Goal: Task Accomplishment & Management: Complete application form

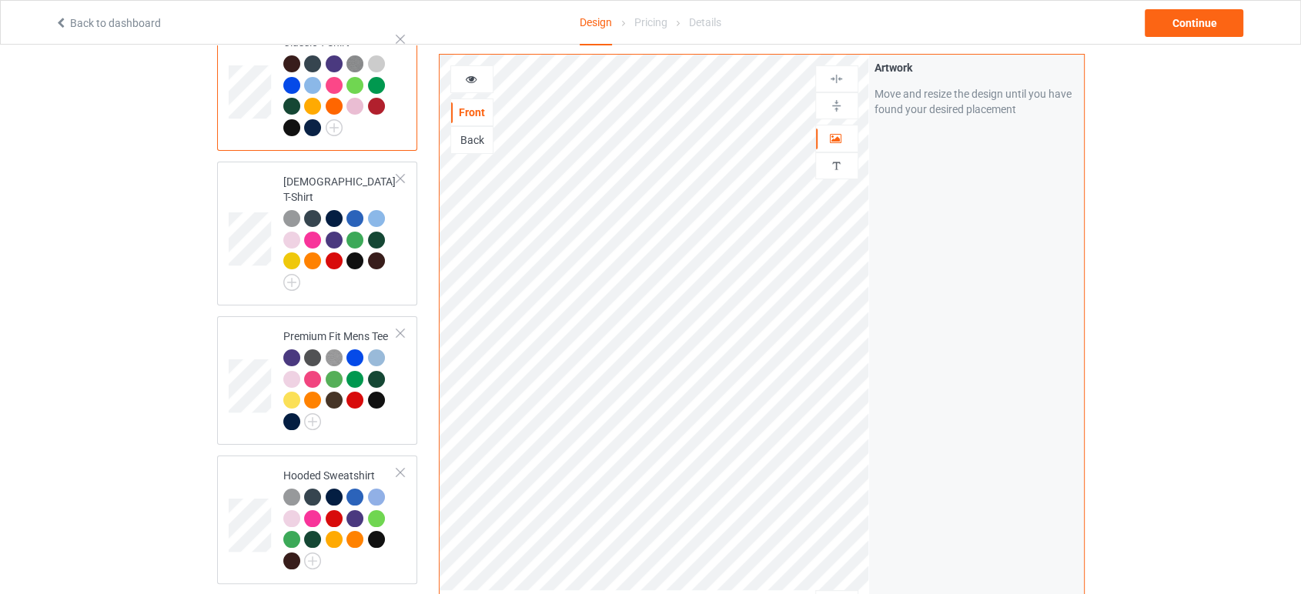
scroll to position [427, 0]
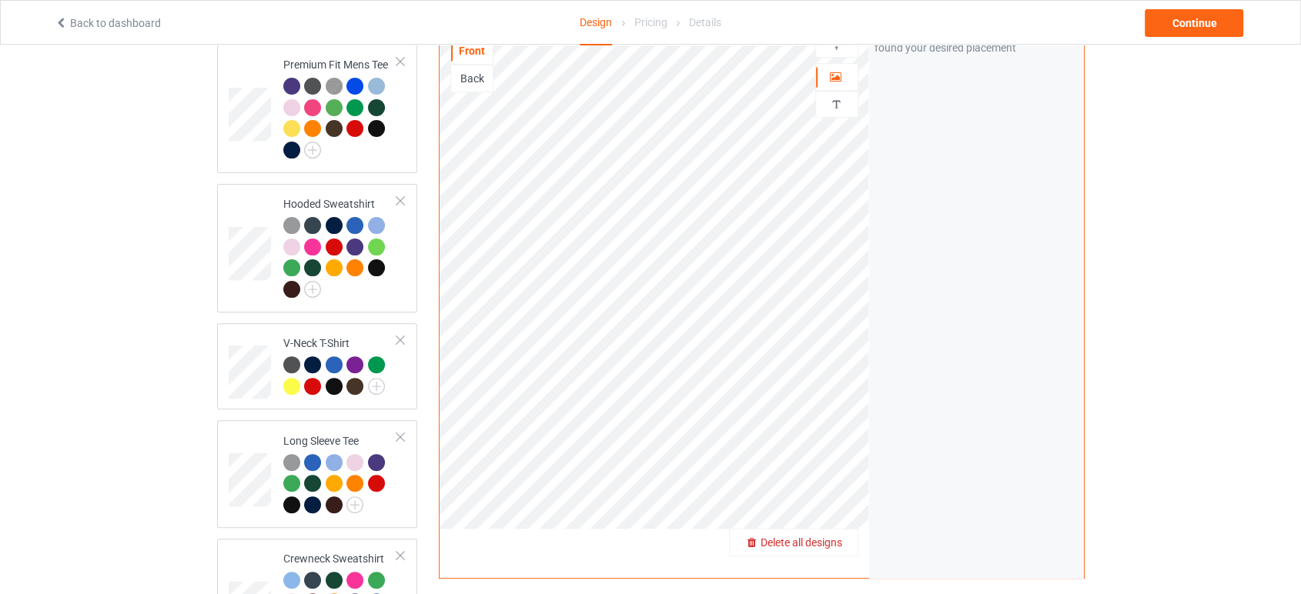
click at [842, 537] on span "Delete all designs" at bounding box center [802, 543] width 82 height 12
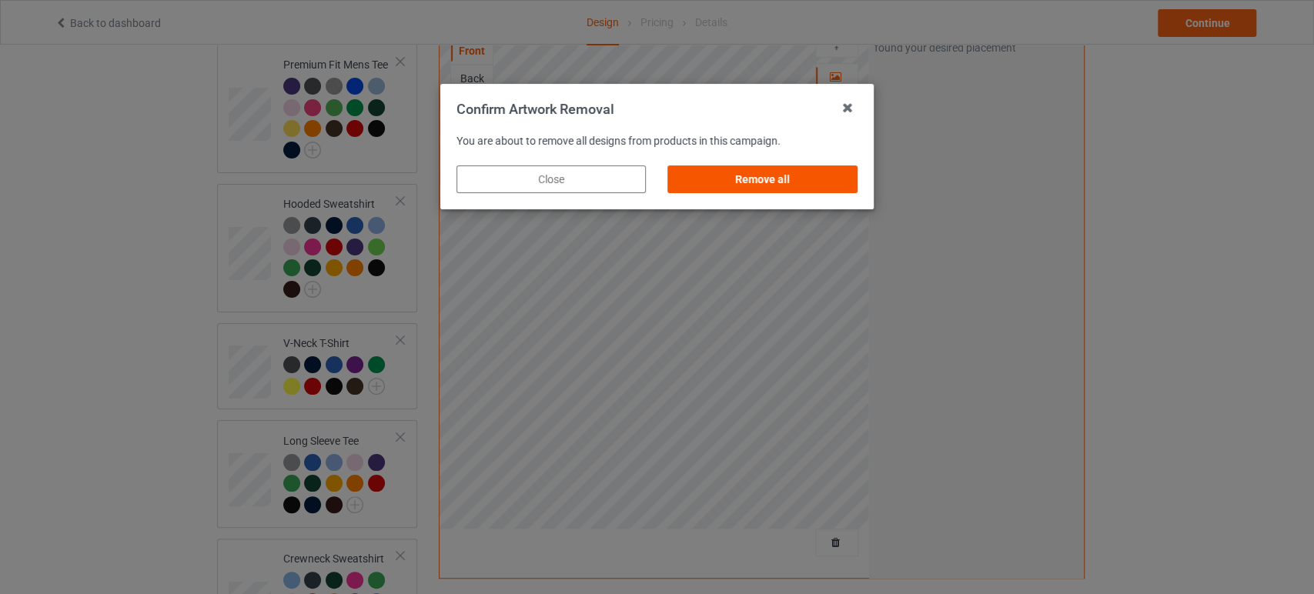
click at [807, 186] on div "Remove all" at bounding box center [762, 180] width 189 height 28
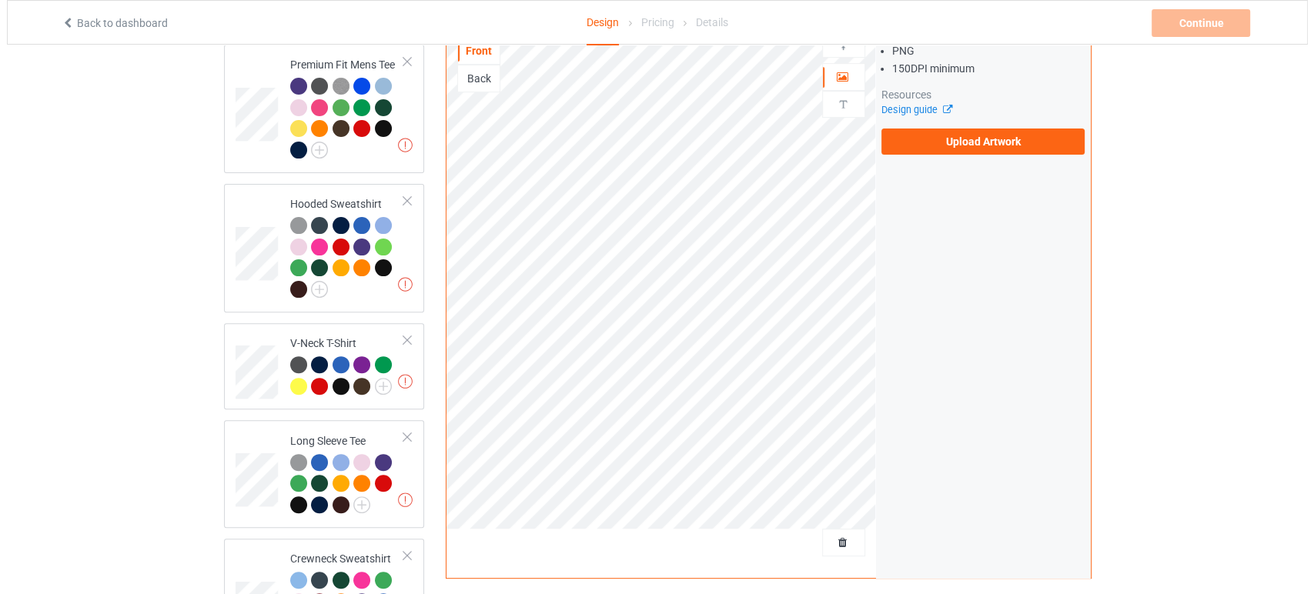
scroll to position [0, 0]
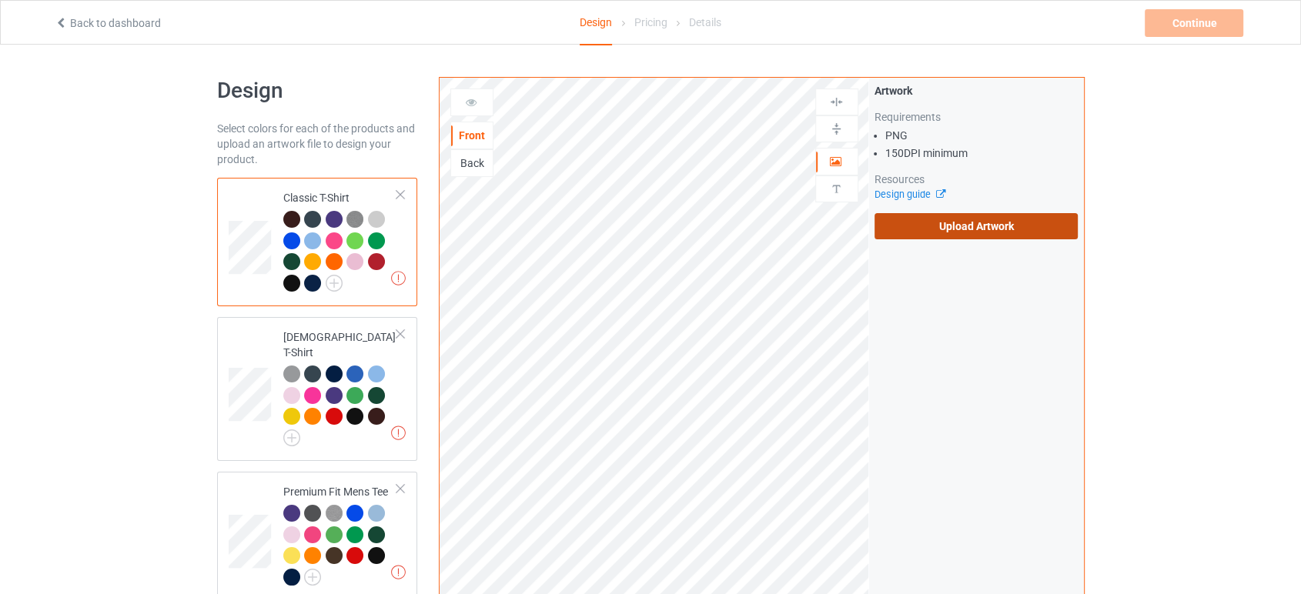
click at [989, 232] on label "Upload Artwork" at bounding box center [977, 226] width 204 height 26
click at [0, 0] on input "Upload Artwork" at bounding box center [0, 0] width 0 height 0
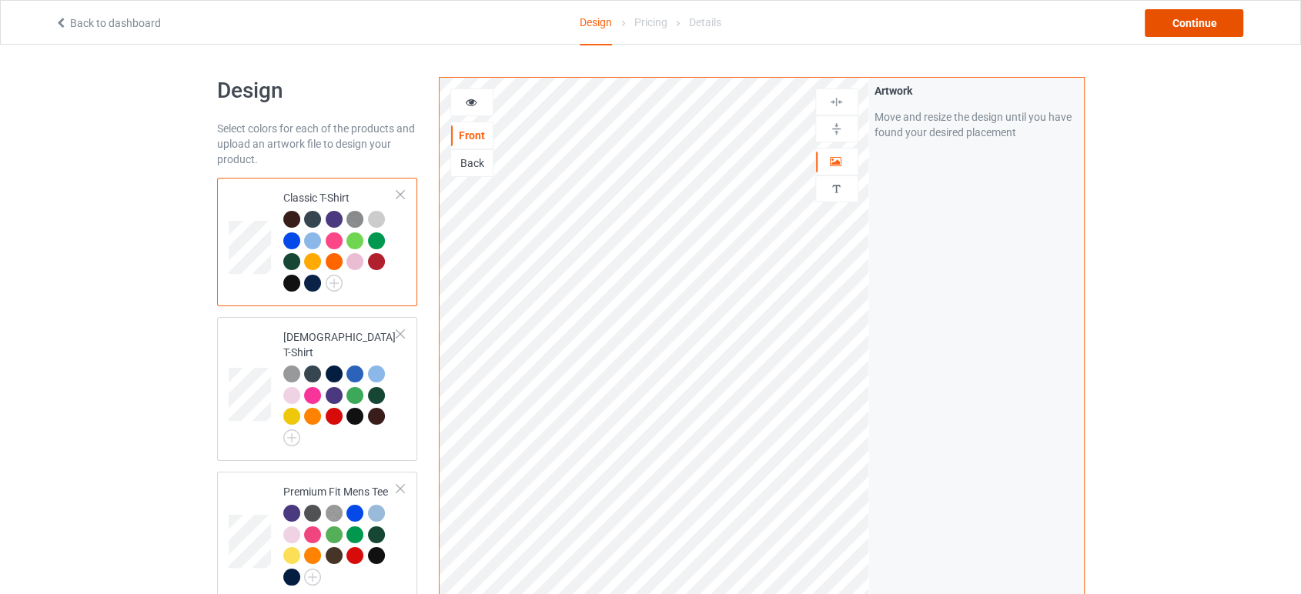
click at [1162, 26] on div "Continue" at bounding box center [1194, 23] width 99 height 28
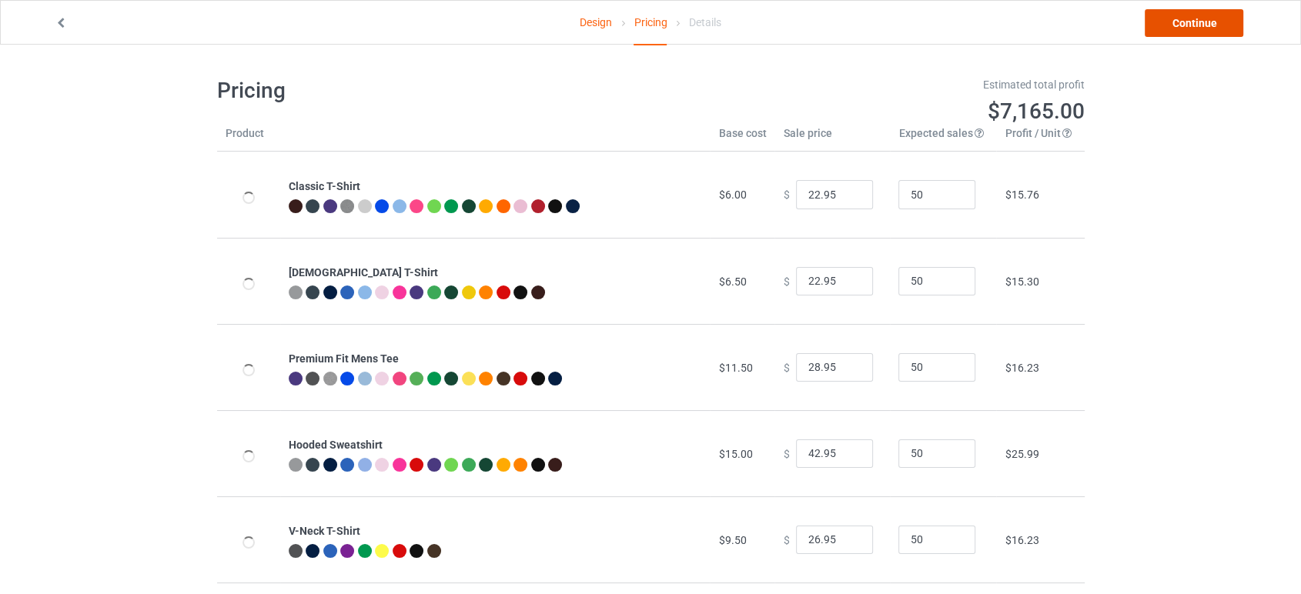
click at [1159, 25] on link "Continue" at bounding box center [1194, 23] width 99 height 28
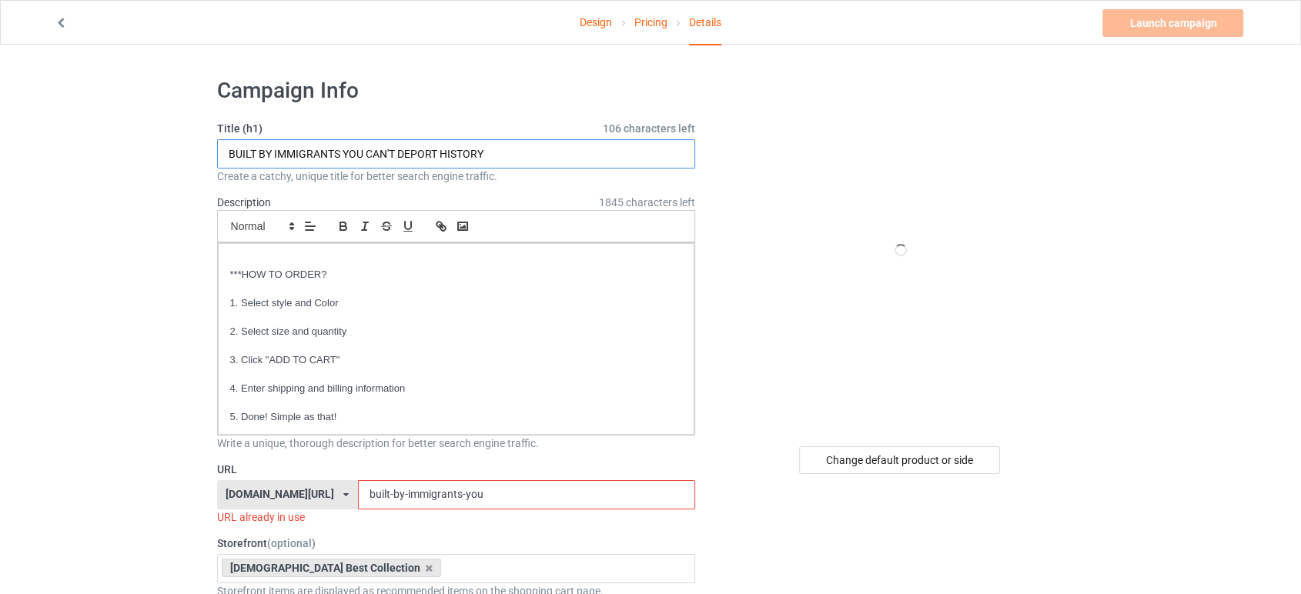
drag, startPoint x: 510, startPoint y: 156, endPoint x: 129, endPoint y: 155, distance: 380.3
click at [228, 158] on input "text" at bounding box center [456, 153] width 479 height 29
paste input "I WEAR ORANGE FOR THE 215 STOLEN CHILDREN WHO NEVER MADE IT HOME"
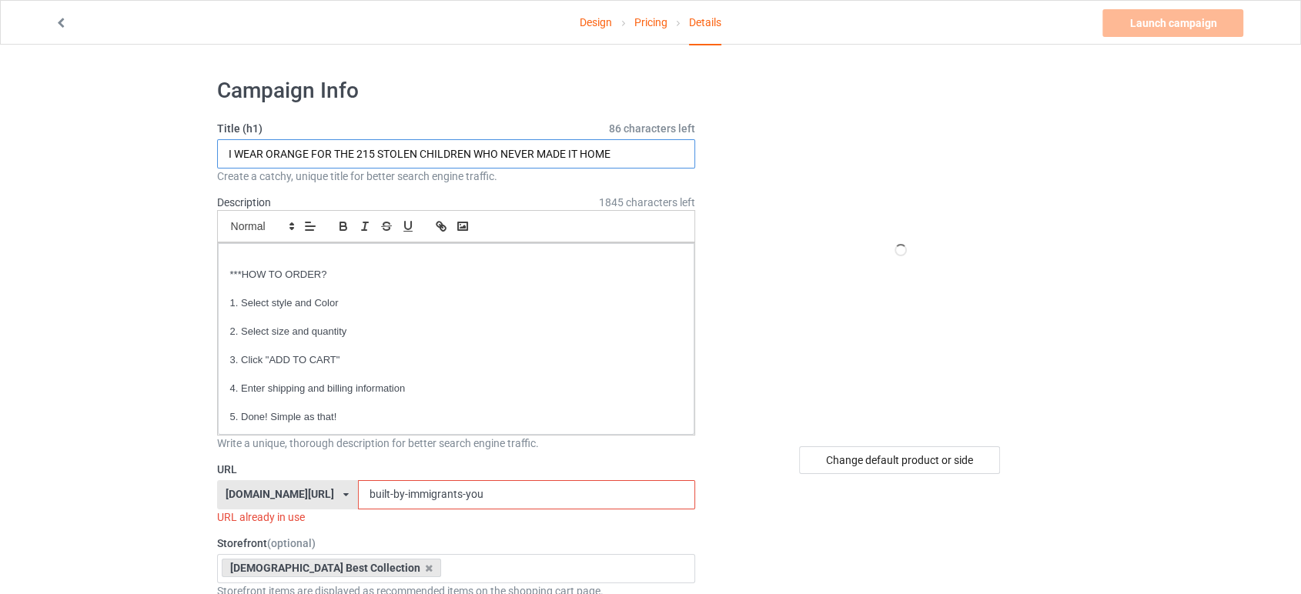
type input "I WEAR ORANGE FOR THE 215 STOLEN CHILDREN WHO NEVER MADE IT HOME"
drag, startPoint x: 495, startPoint y: 500, endPoint x: 320, endPoint y: 498, distance: 174.8
click at [320, 498] on div "[DOMAIN_NAME][URL] [DOMAIN_NAME][URL] [DOMAIN_NAME][URL] 6252750c3ec664004597e2…" at bounding box center [456, 494] width 479 height 29
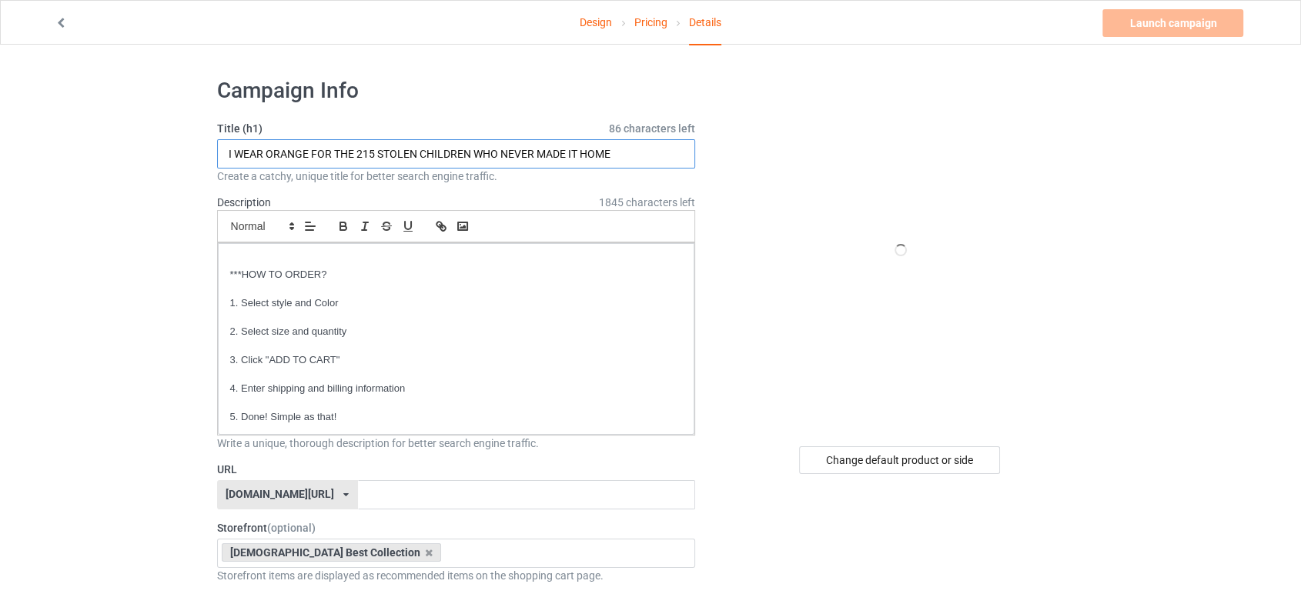
drag, startPoint x: 330, startPoint y: 159, endPoint x: 222, endPoint y: 156, distance: 108.6
click at [222, 156] on input "I WEAR ORANGE FOR THE 215 STOLEN CHILDREN WHO NEVER MADE IT HOME" at bounding box center [456, 153] width 479 height 29
click at [363, 489] on input "text" at bounding box center [526, 494] width 337 height 29
paste input "I WEAR ORANGE FOR"
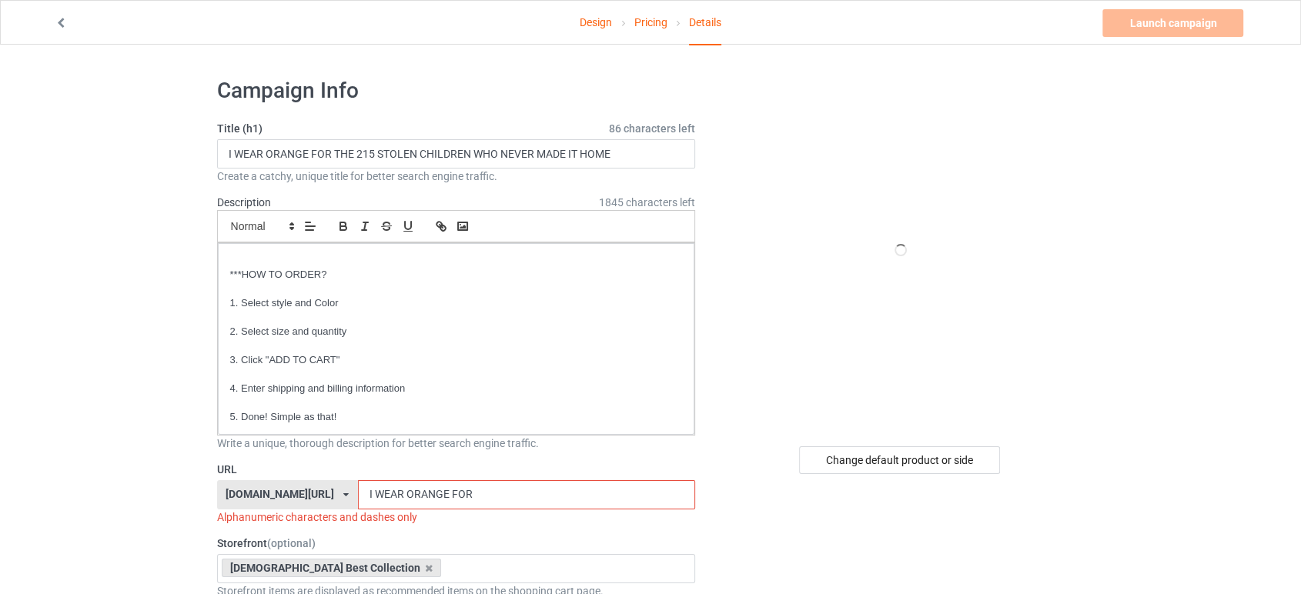
click at [423, 490] on input "I WEAR ORANGE FOR" at bounding box center [526, 494] width 337 height 29
click at [426, 487] on input "I WEAR ORANGE FOR" at bounding box center [526, 494] width 337 height 29
click at [450, 487] on input "I WEAR ORANGE FOR" at bounding box center [526, 494] width 337 height 29
click at [404, 490] on input "I WEAR ORANGE-FOR" at bounding box center [526, 494] width 337 height 29
click at [370, 493] on input "I WEAR-ORANGE-FOR" at bounding box center [526, 494] width 337 height 29
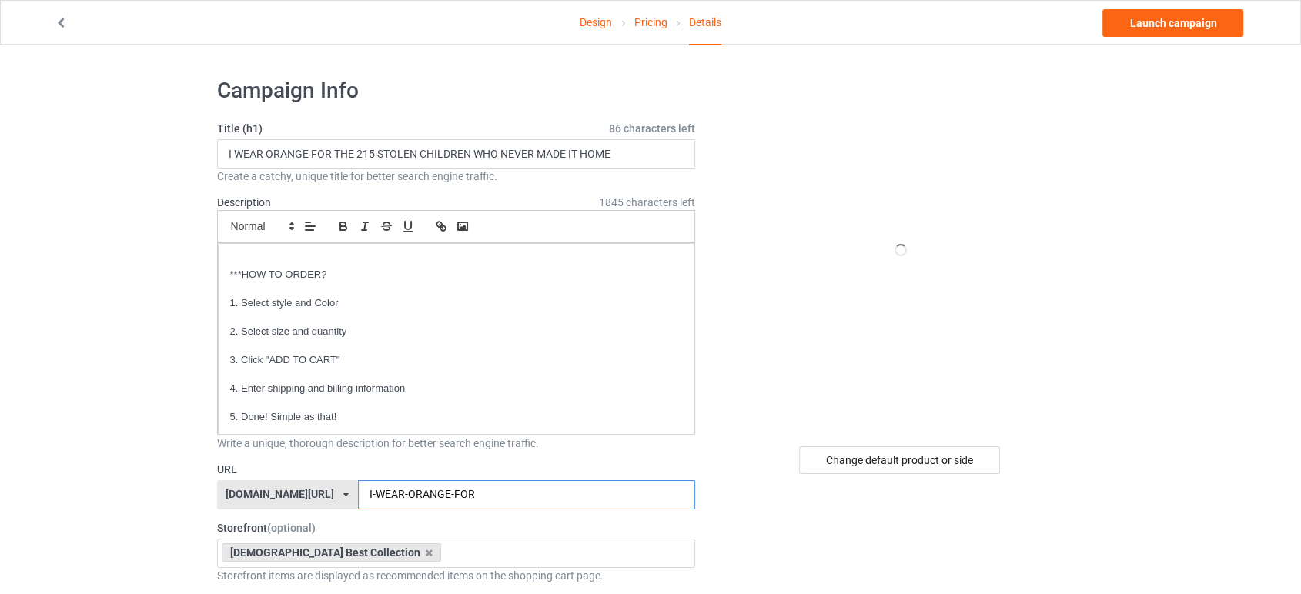
click at [450, 495] on input "I-WEAR-ORANGE-FOR" at bounding box center [526, 494] width 337 height 29
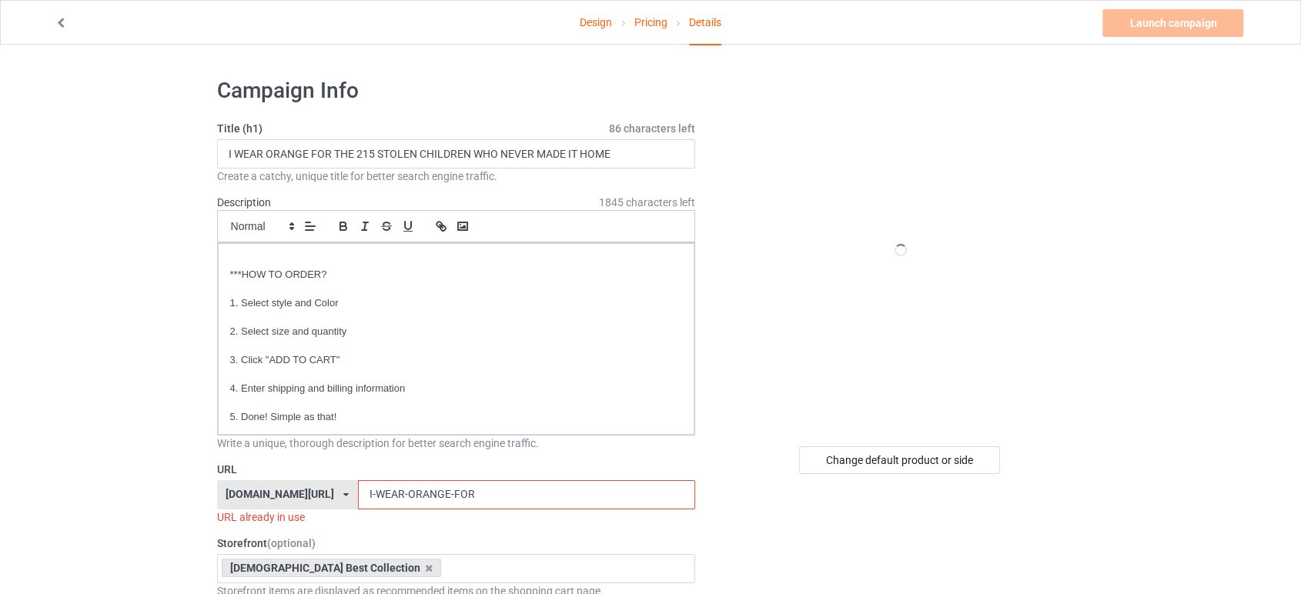
click at [474, 497] on input "I-WEAR-ORANGE-FOR" at bounding box center [526, 494] width 337 height 29
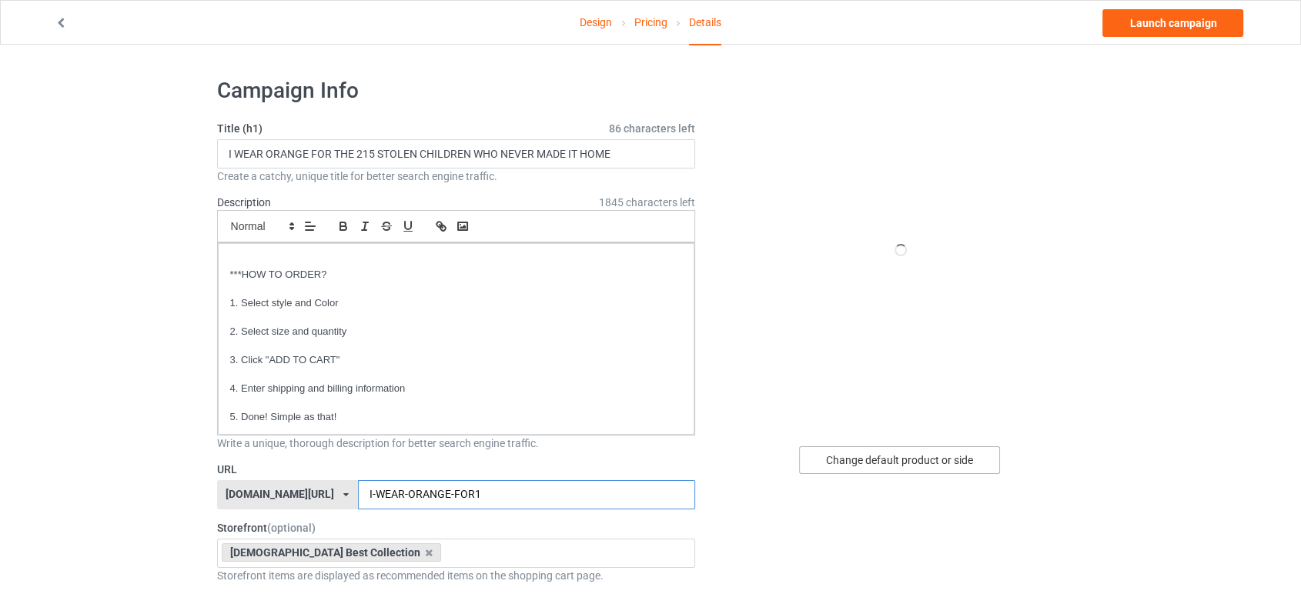
type input "I-WEAR-ORANGE-FOR1"
click at [861, 463] on div "Change default product or side" at bounding box center [899, 461] width 201 height 28
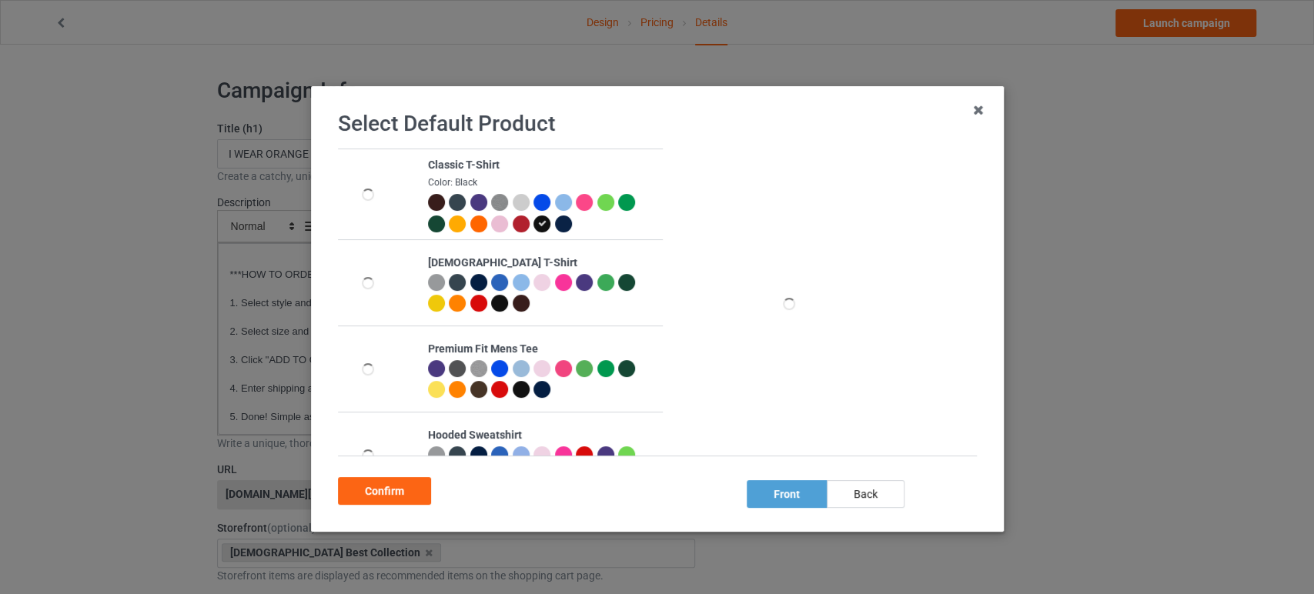
click at [470, 223] on div at bounding box center [478, 224] width 17 height 17
click at [393, 491] on div "Confirm" at bounding box center [384, 491] width 93 height 28
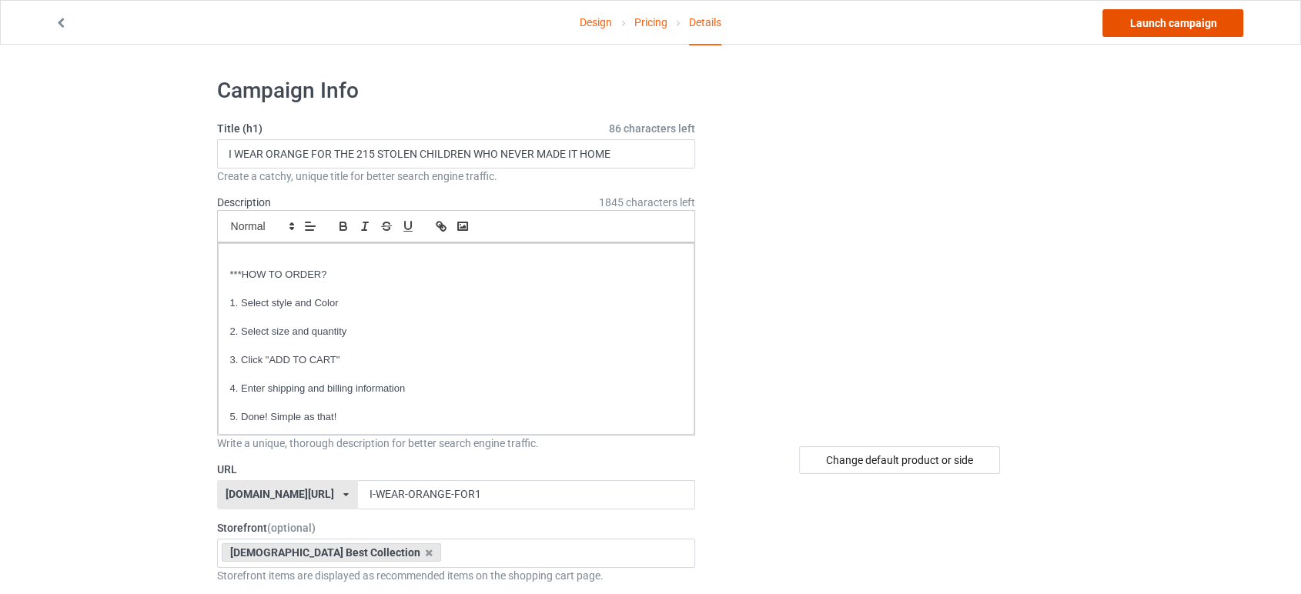
click at [1152, 13] on link "Launch campaign" at bounding box center [1172, 23] width 141 height 28
